Goal: Contribute content: Add original content to the website for others to see

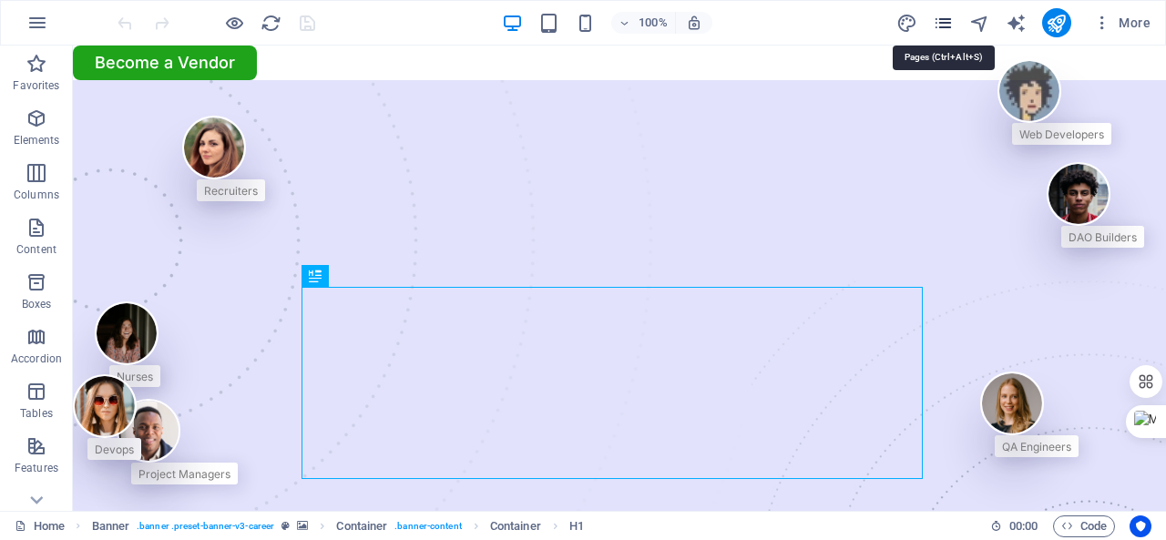
click at [942, 14] on icon "pages" at bounding box center [943, 23] width 21 height 21
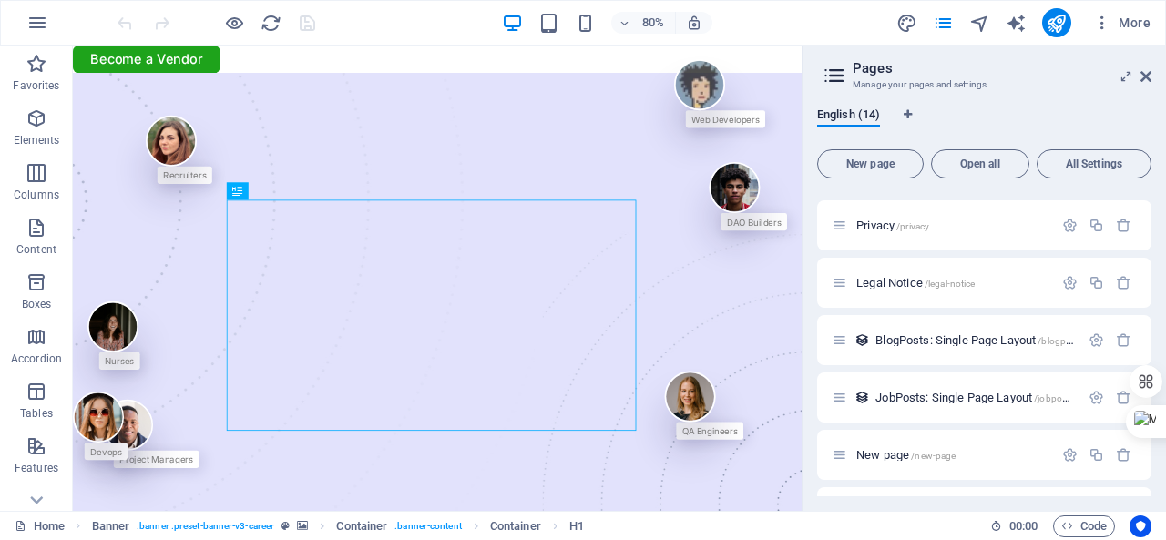
scroll to position [455, 0]
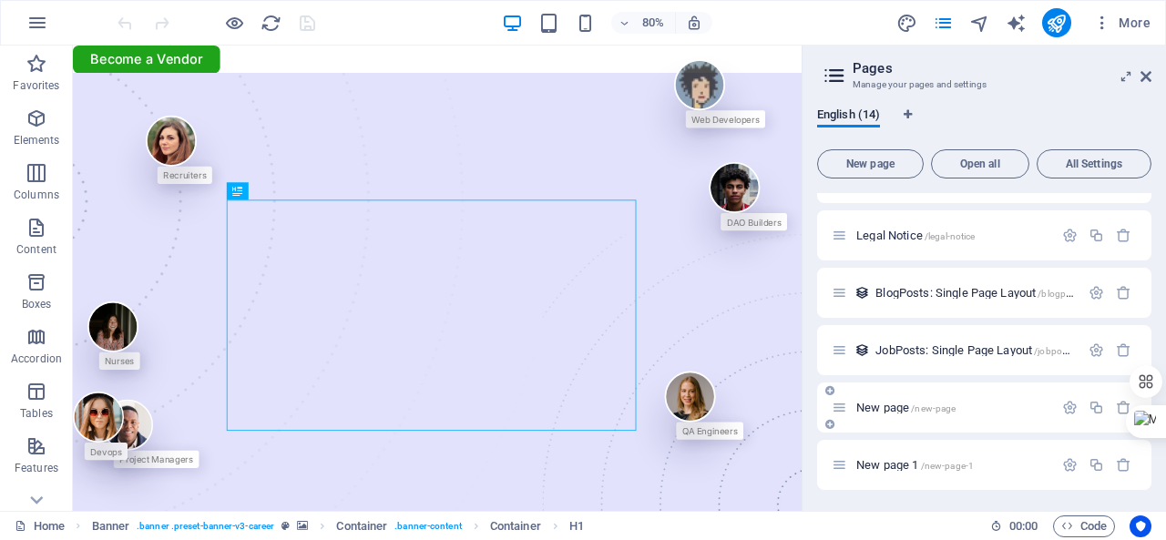
click at [878, 403] on span "New page /new-page" at bounding box center [905, 408] width 99 height 14
click at [878, 403] on div "Home / About Us /about-us Services /services Job Seeking /job-seeking For Hirin…" at bounding box center [984, 114] width 334 height 752
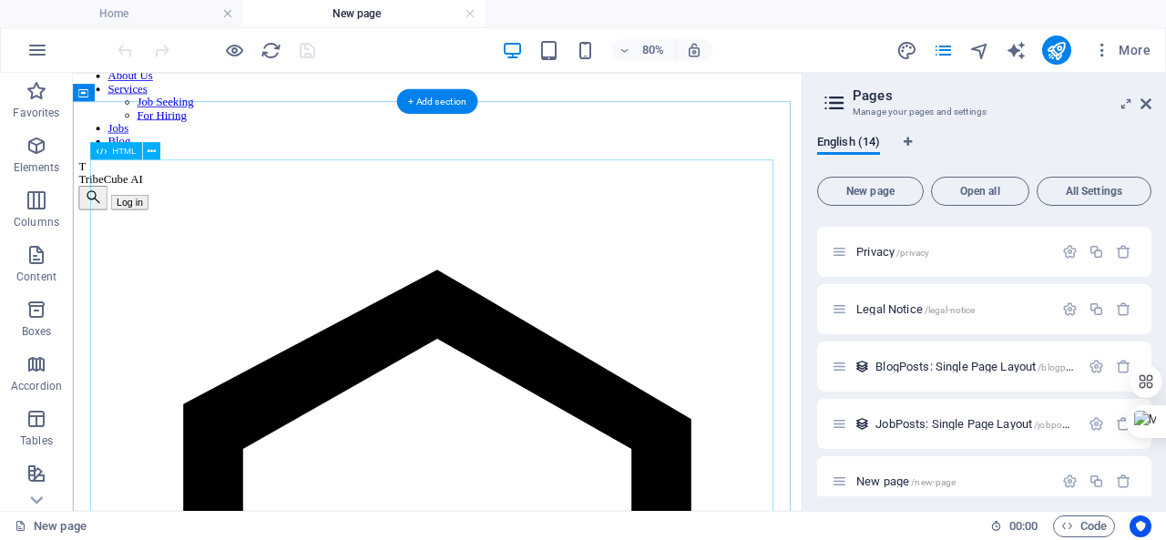
scroll to position [76, 0]
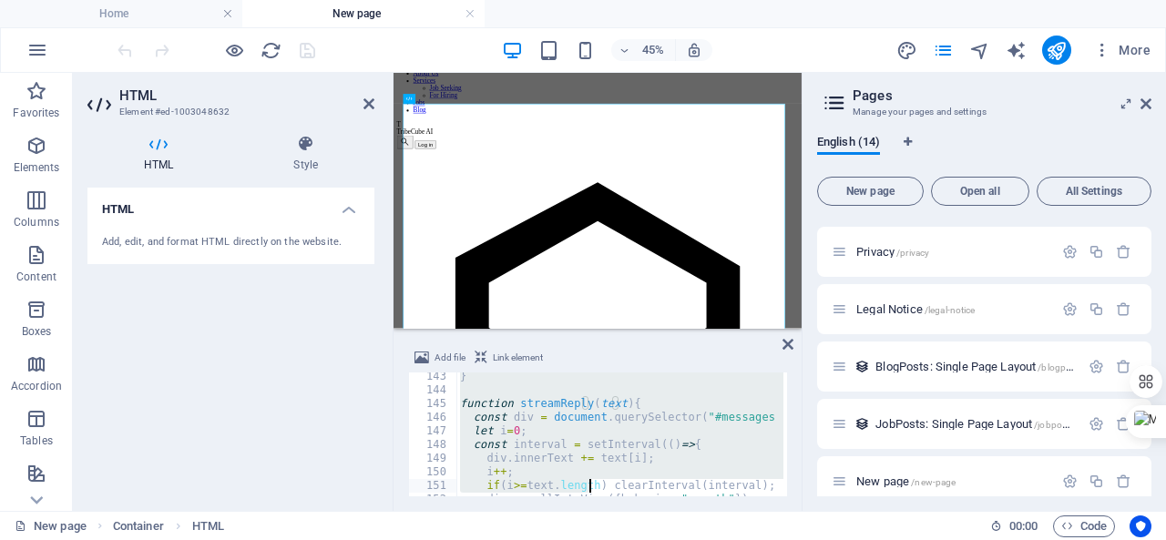
scroll to position [2107, 0]
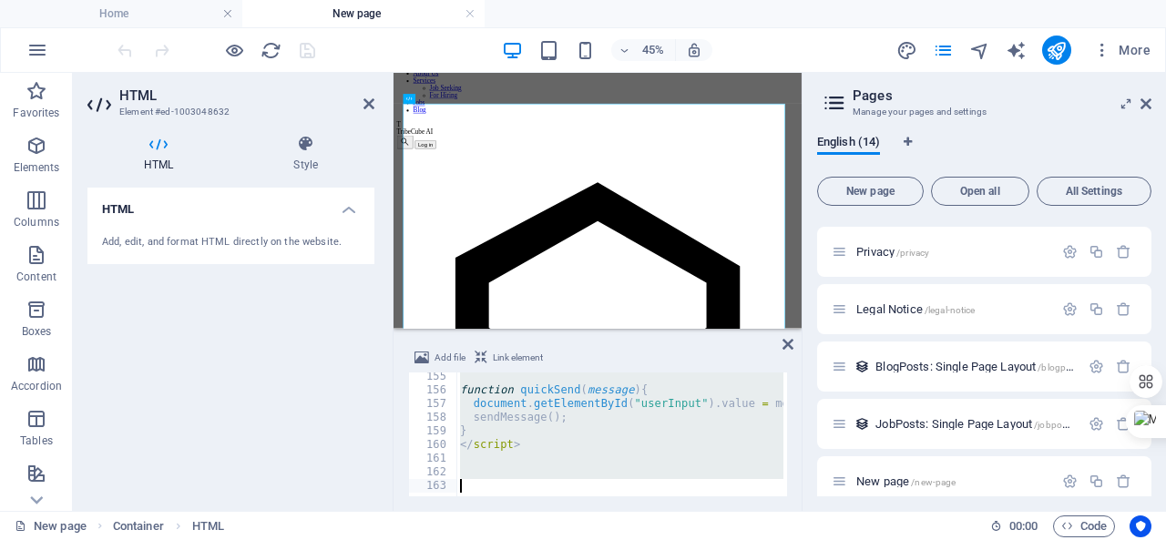
drag, startPoint x: 452, startPoint y: 416, endPoint x: 588, endPoint y: 513, distance: 167.3
click at [588, 511] on section "Favorites Elements Columns Content Boxes Accordion Tables Features Images Slide…" at bounding box center [400, 292] width 801 height 438
click at [493, 403] on div "function quickSend ( message ) { document . getElementById ( "userInput" ) . va…" at bounding box center [619, 434] width 327 height 124
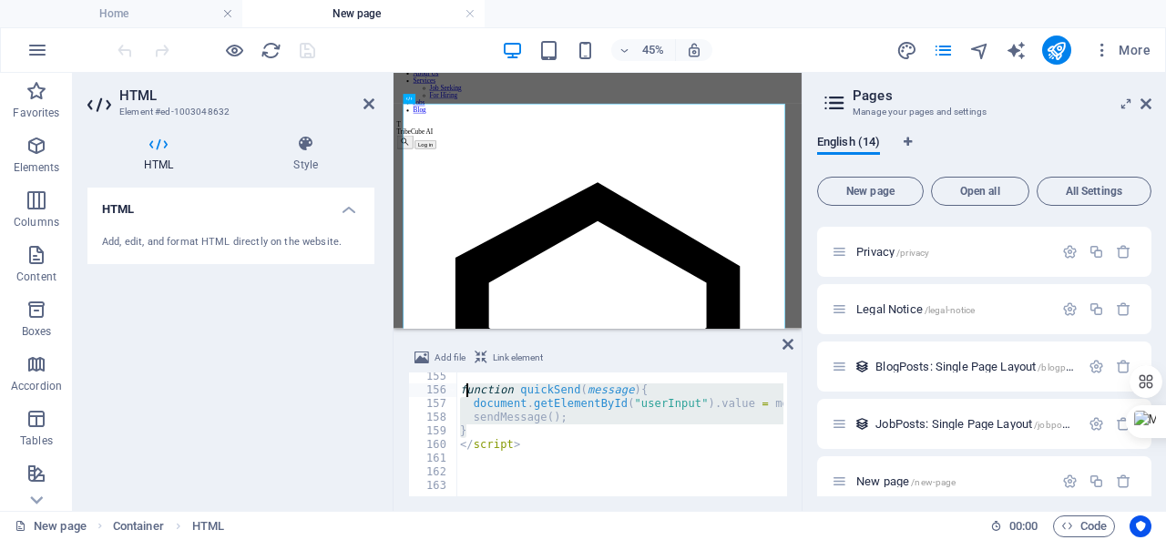
drag, startPoint x: 523, startPoint y: 438, endPoint x: 465, endPoint y: 393, distance: 72.7
type textarea "</script>"
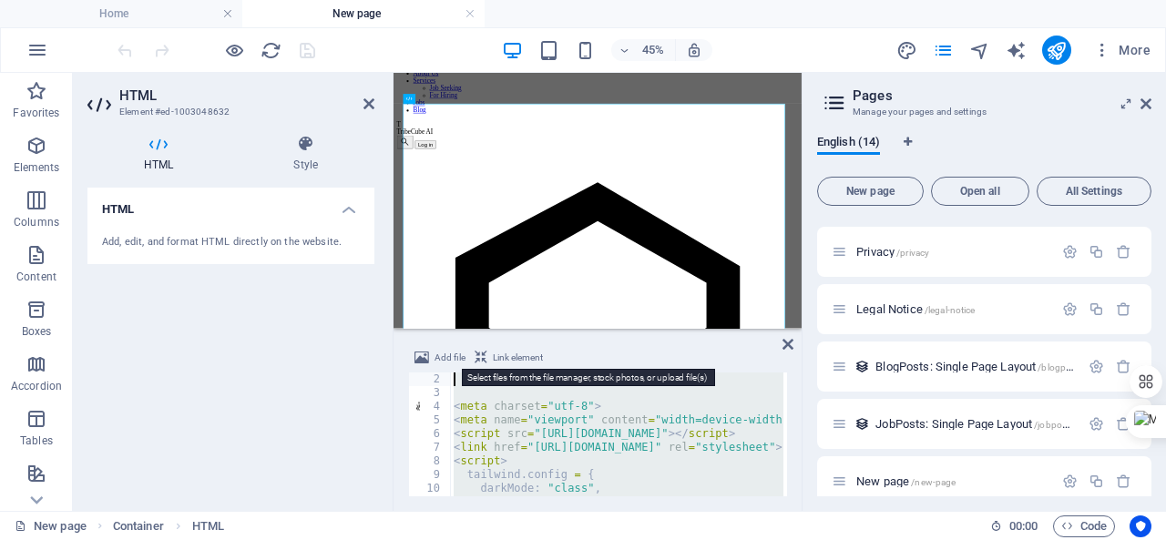
scroll to position [0, 0]
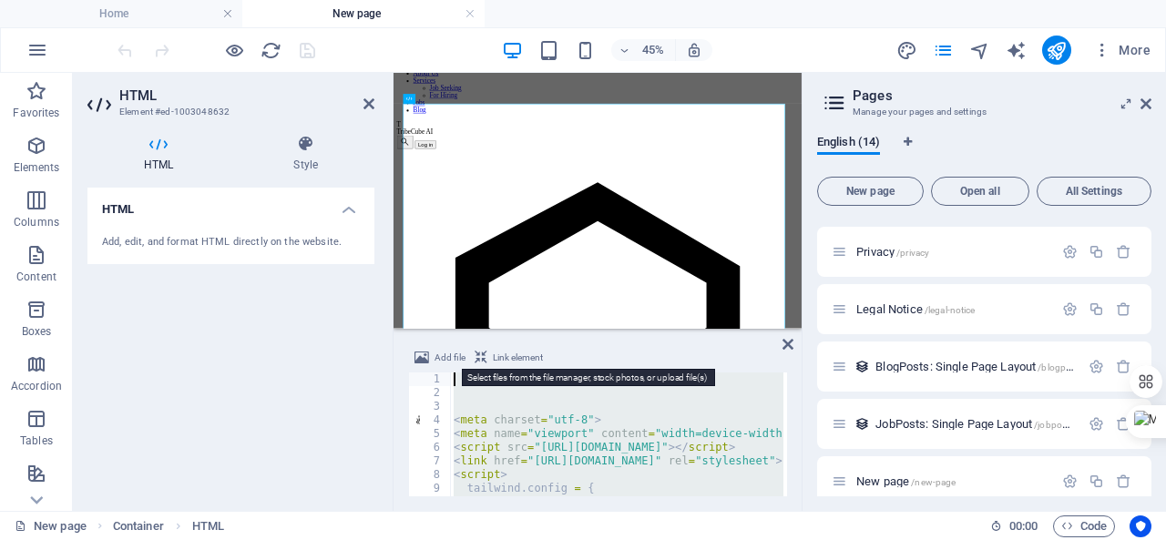
drag, startPoint x: 522, startPoint y: 448, endPoint x: 446, endPoint y: 365, distance: 112.2
click at [446, 365] on div "Add file Link element </script> 1 2 3 4 5 6 7 8 9 10 11 < meta charset = "utf-8…" at bounding box center [597, 421] width 379 height 149
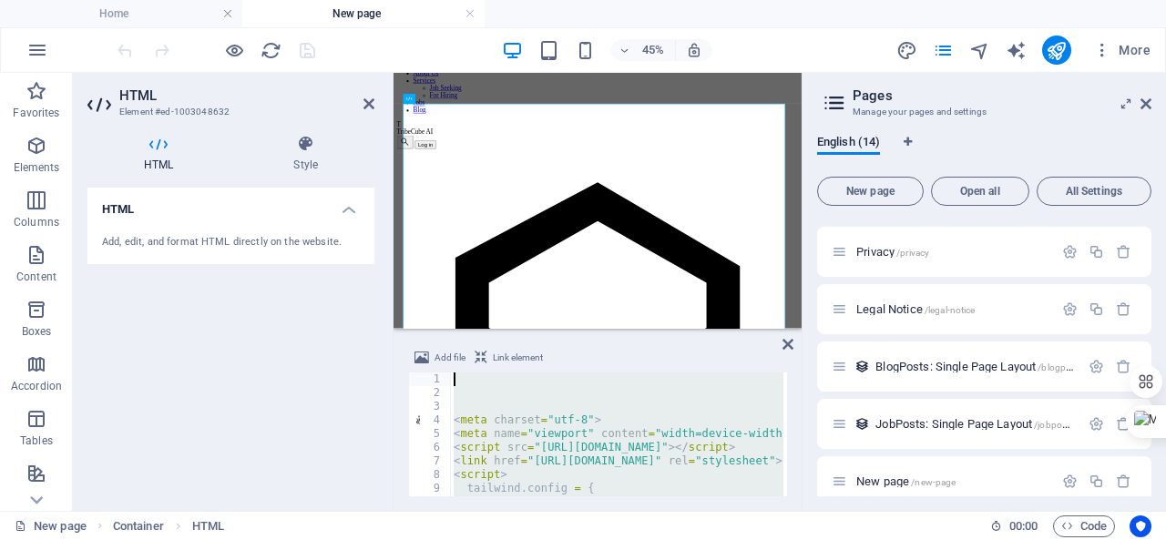
click at [461, 379] on div "< meta charset = "utf-8" > < meta name = "viewport" content = "width=device-wid…" at bounding box center [616, 434] width 333 height 124
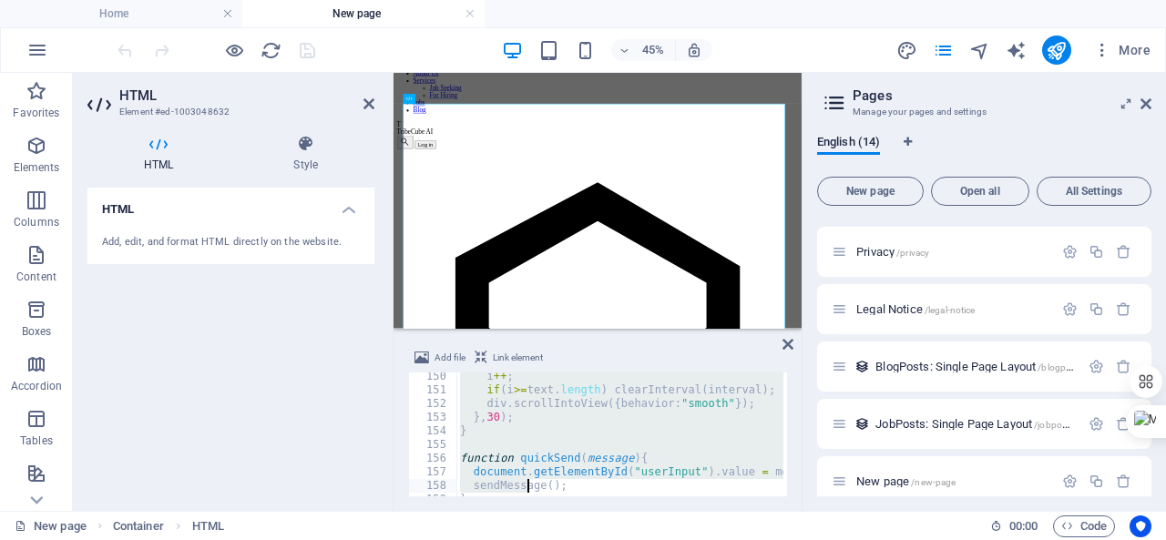
scroll to position [2107, 0]
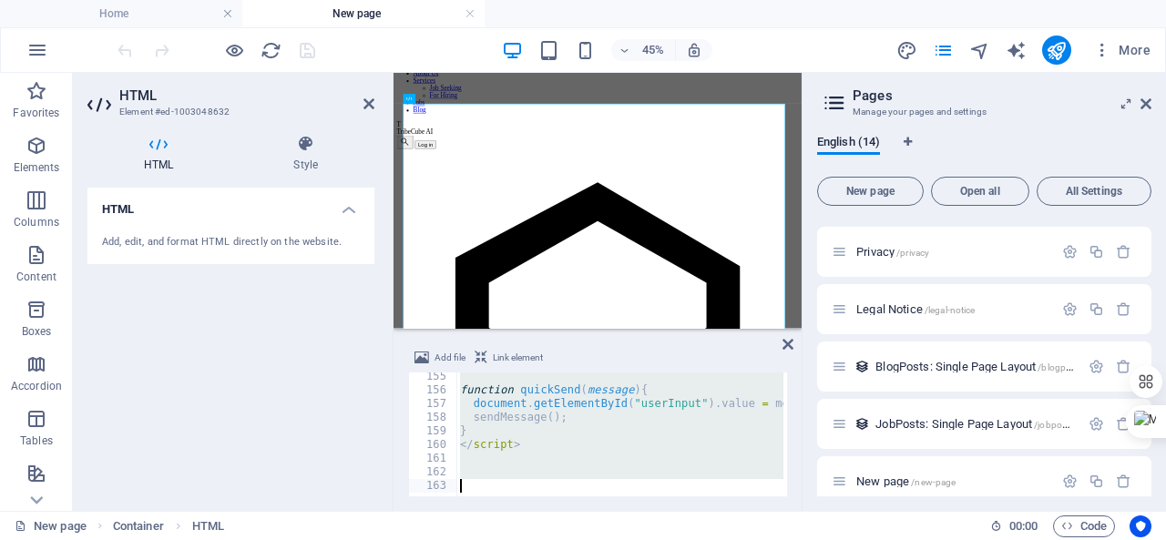
drag, startPoint x: 457, startPoint y: 381, endPoint x: 528, endPoint y: 500, distance: 138.9
click at [527, 502] on div "Add file Link element 155 156 157 158 159 160 161 162 163 function quickSend ( …" at bounding box center [597, 421] width 408 height 179
paste textarea
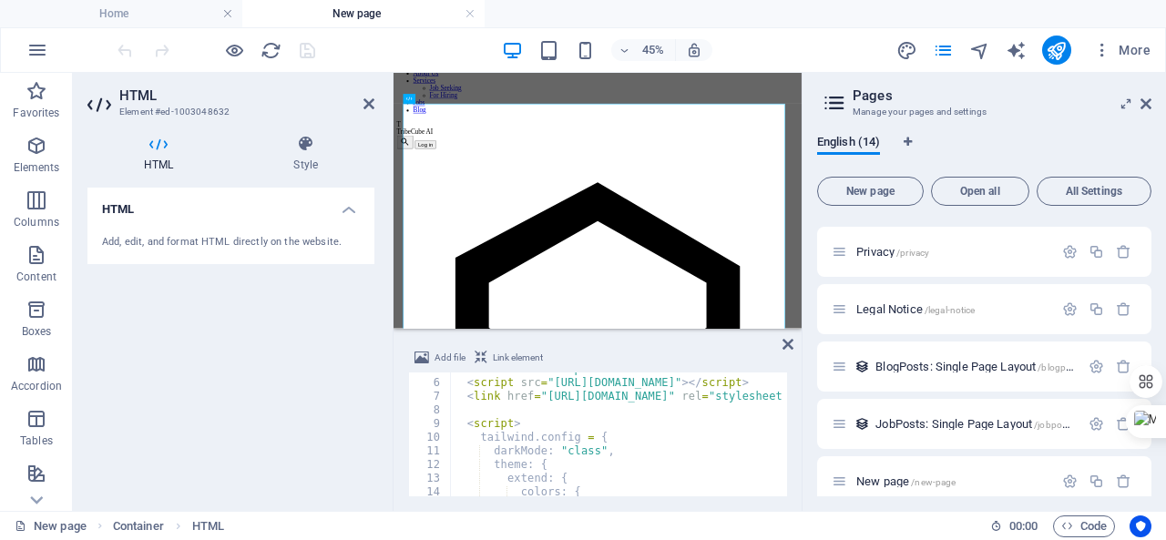
scroll to position [0, 0]
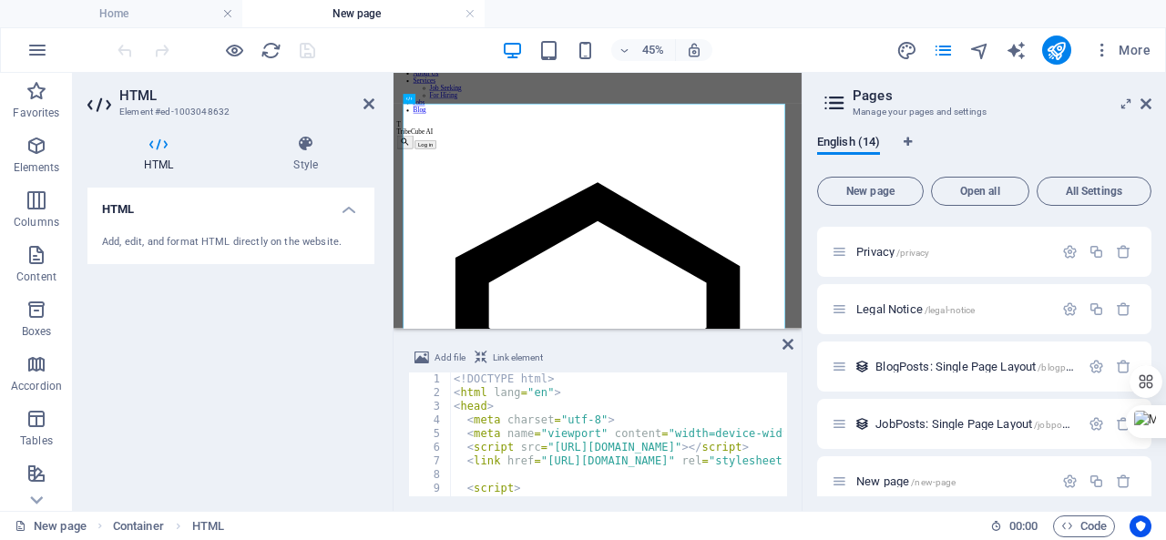
click at [1036, 52] on div "More" at bounding box center [1026, 50] width 261 height 29
click at [1057, 51] on icon "publish" at bounding box center [1056, 50] width 21 height 21
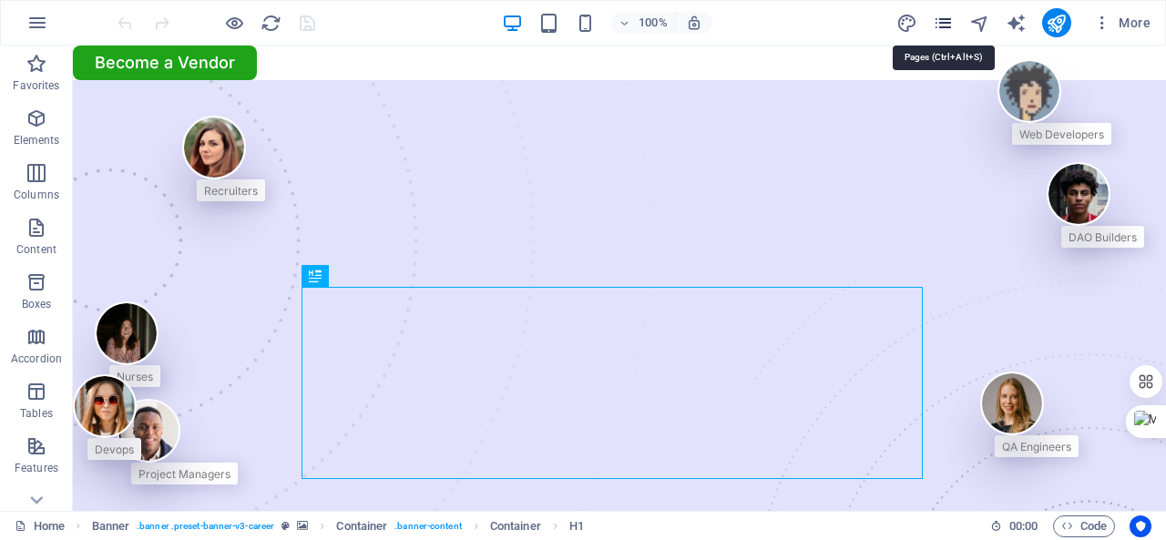
click at [947, 25] on icon "pages" at bounding box center [943, 23] width 21 height 21
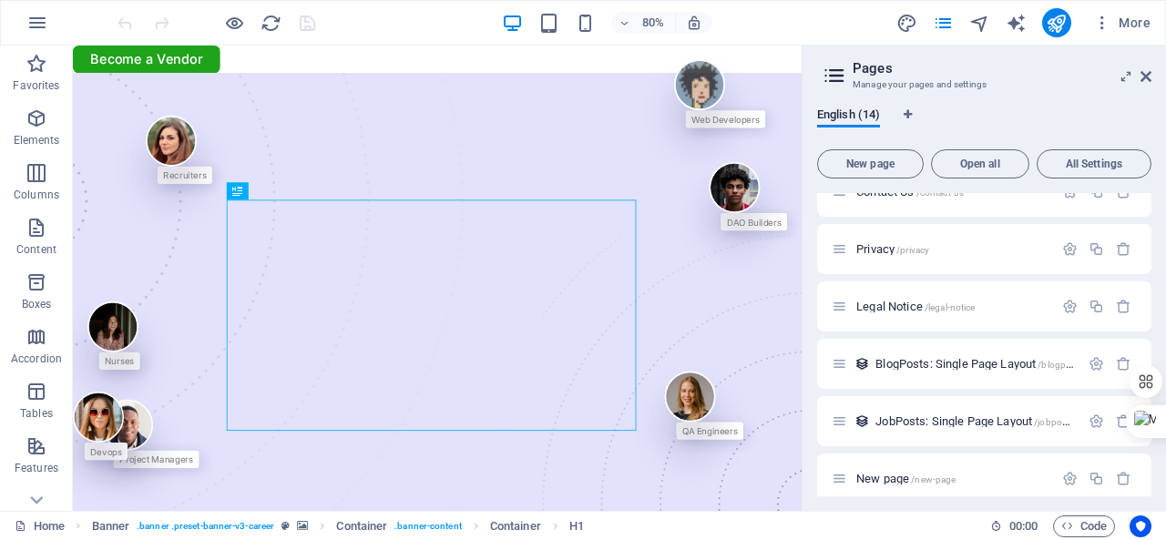
scroll to position [455, 0]
